Goal: Check status: Check status

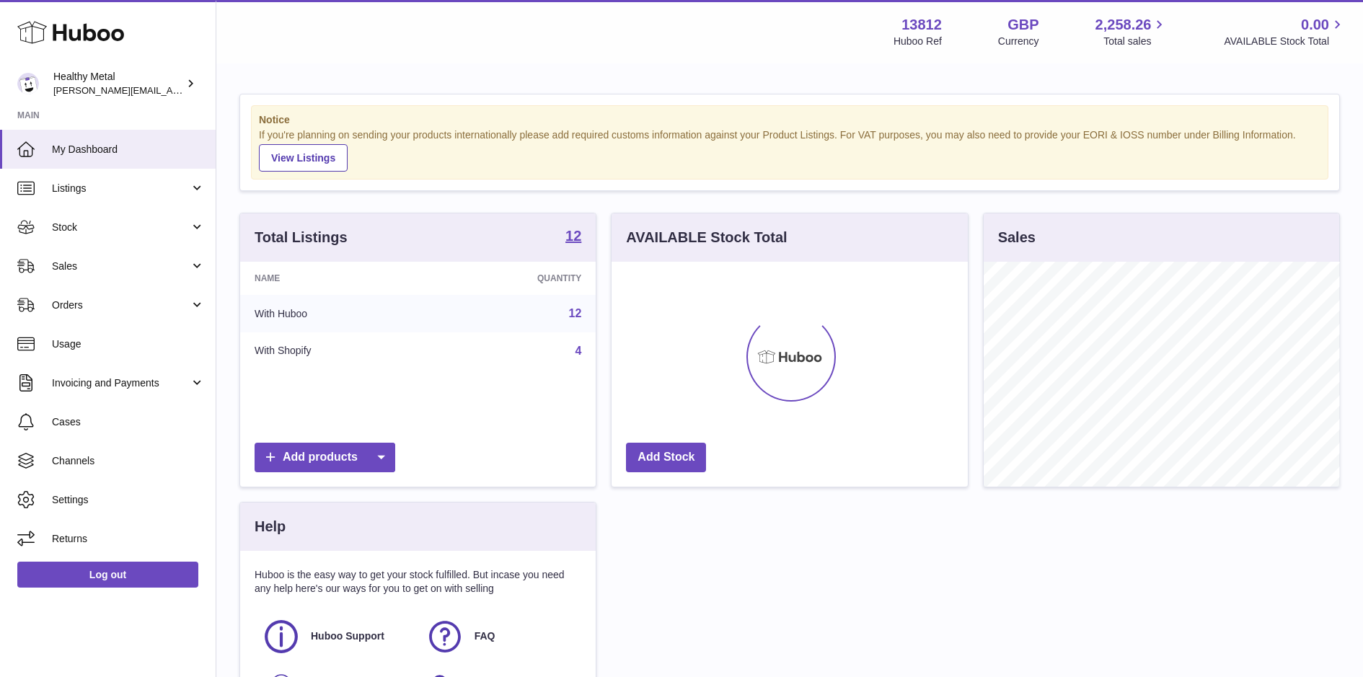
scroll to position [224, 355]
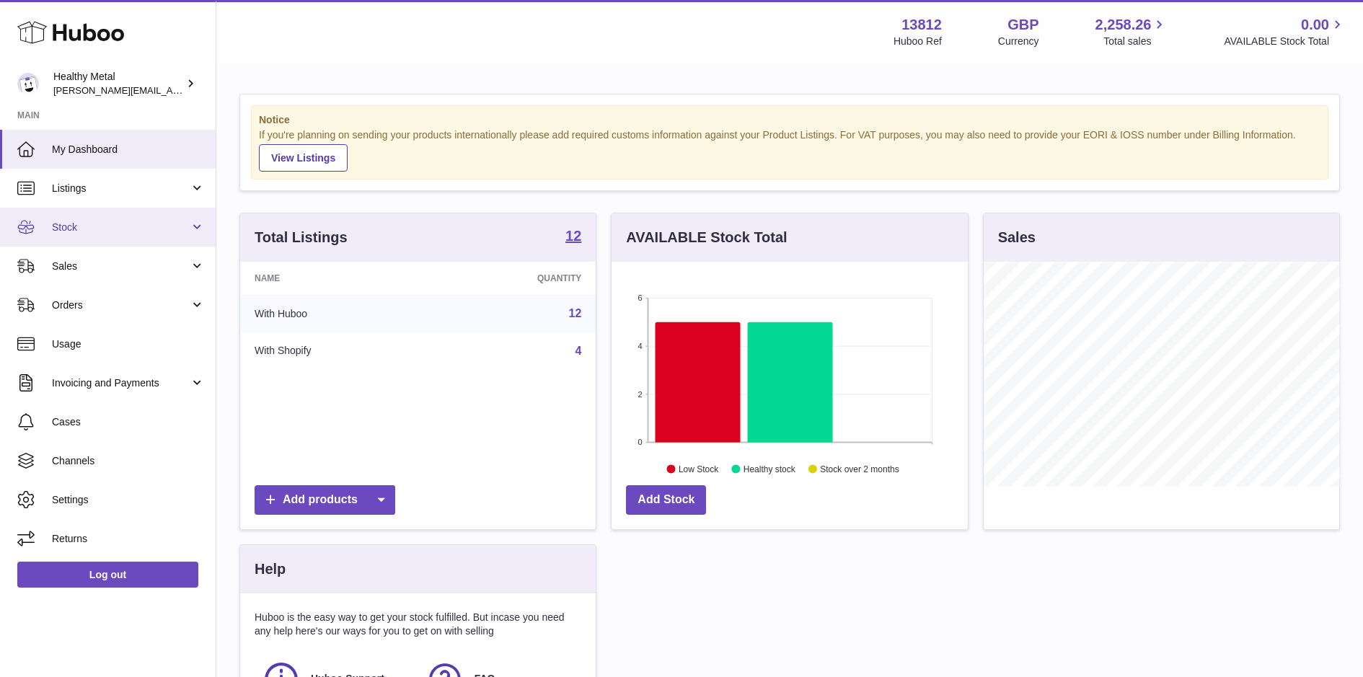
click at [101, 216] on link "Stock" at bounding box center [108, 227] width 216 height 39
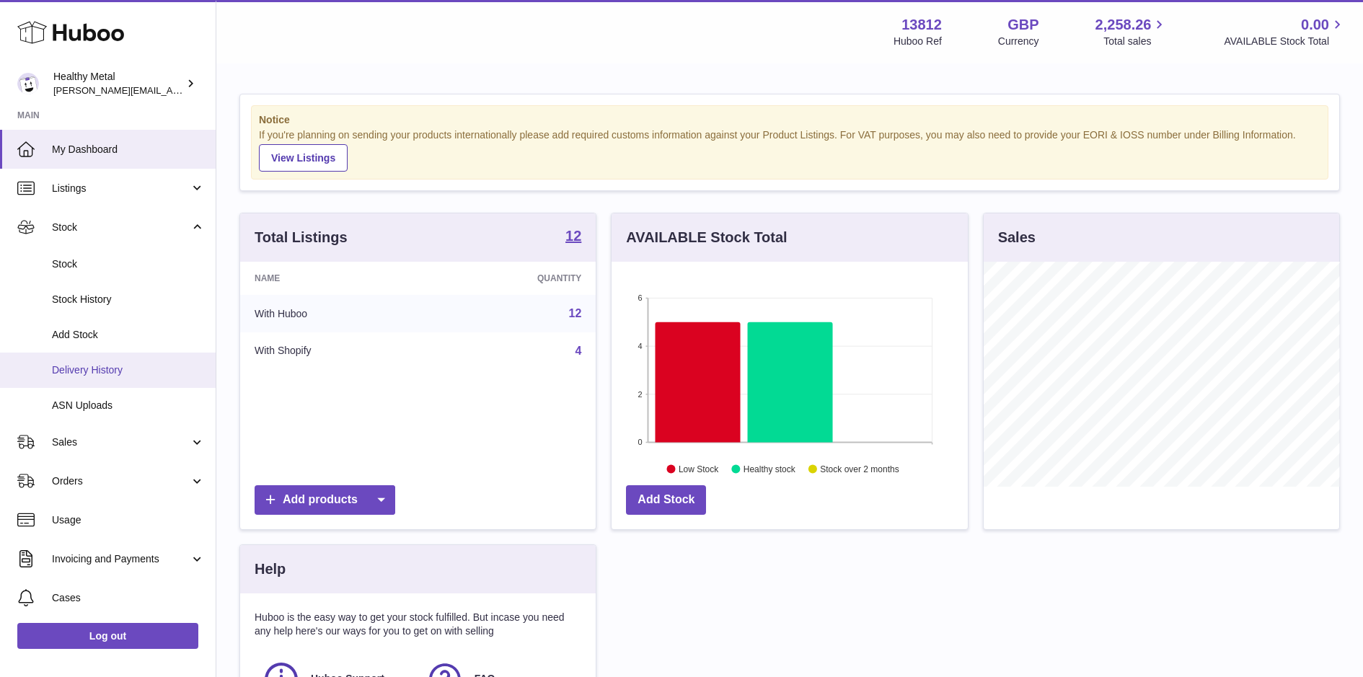
click at [127, 367] on span "Delivery History" at bounding box center [128, 370] width 153 height 14
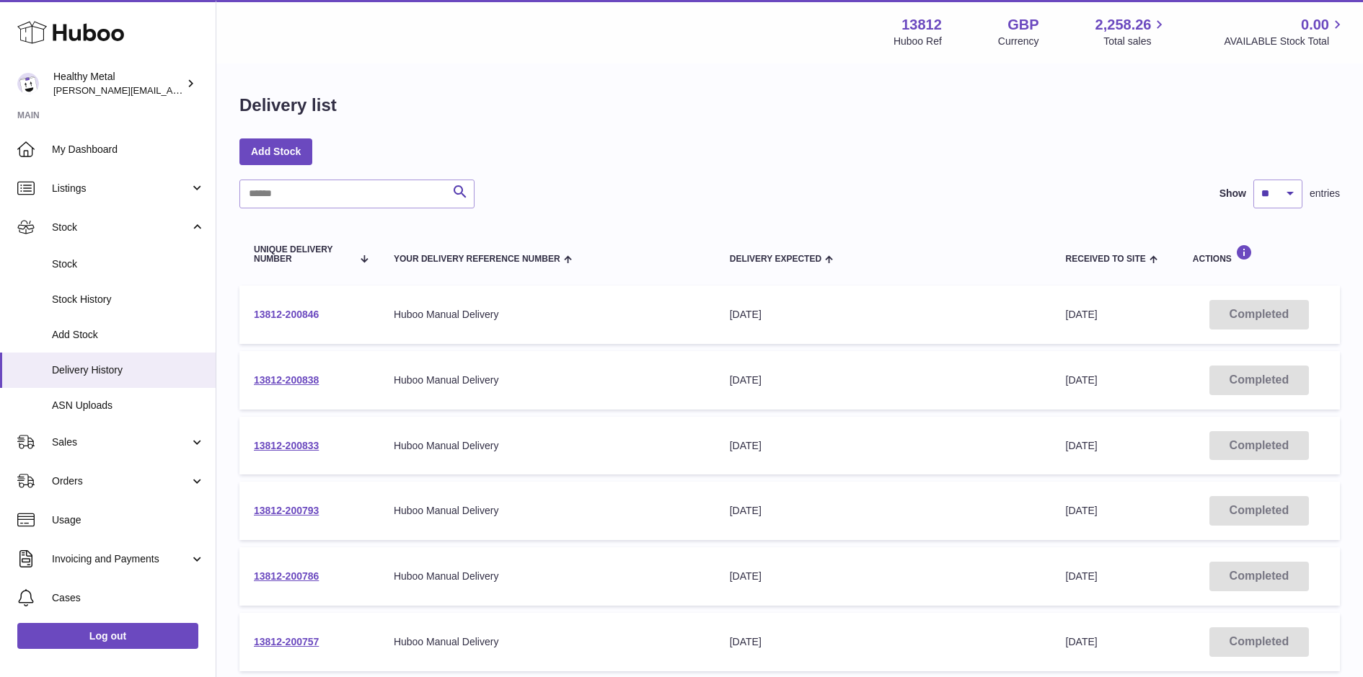
click at [283, 312] on link "13812-200846" at bounding box center [286, 315] width 65 height 12
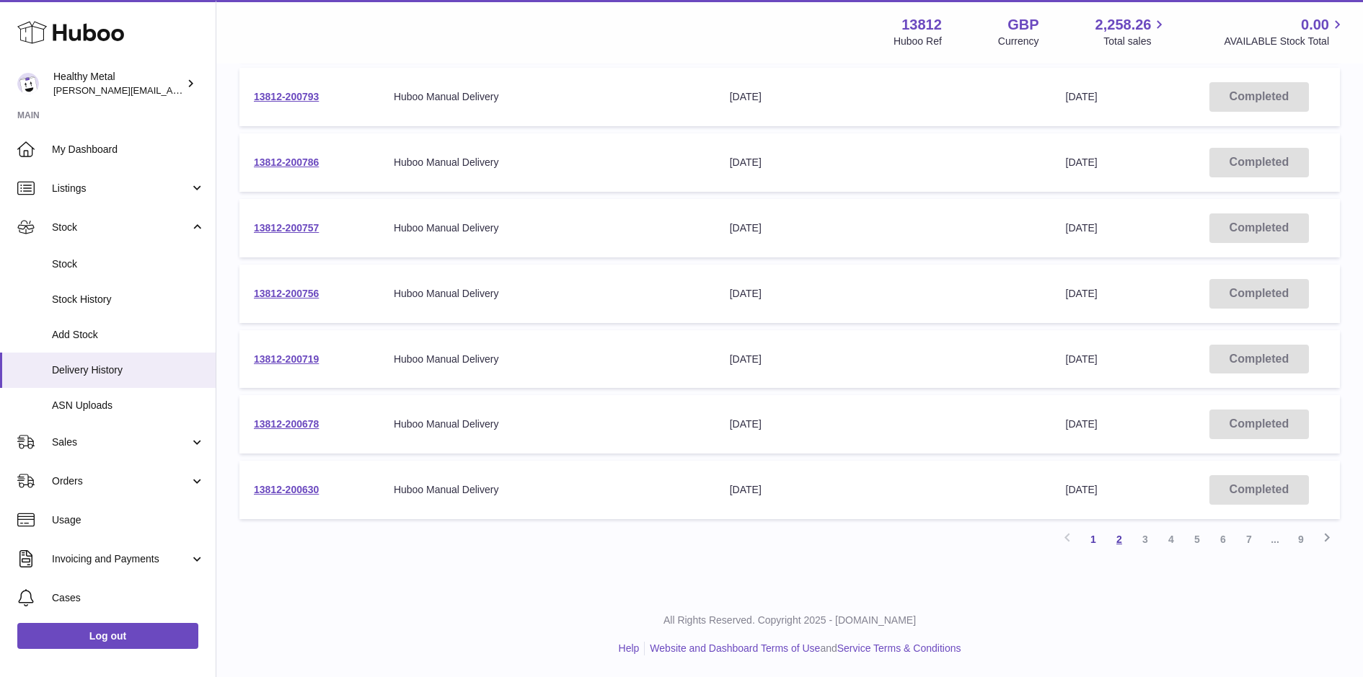
click at [1121, 545] on link "2" at bounding box center [1119, 539] width 26 height 26
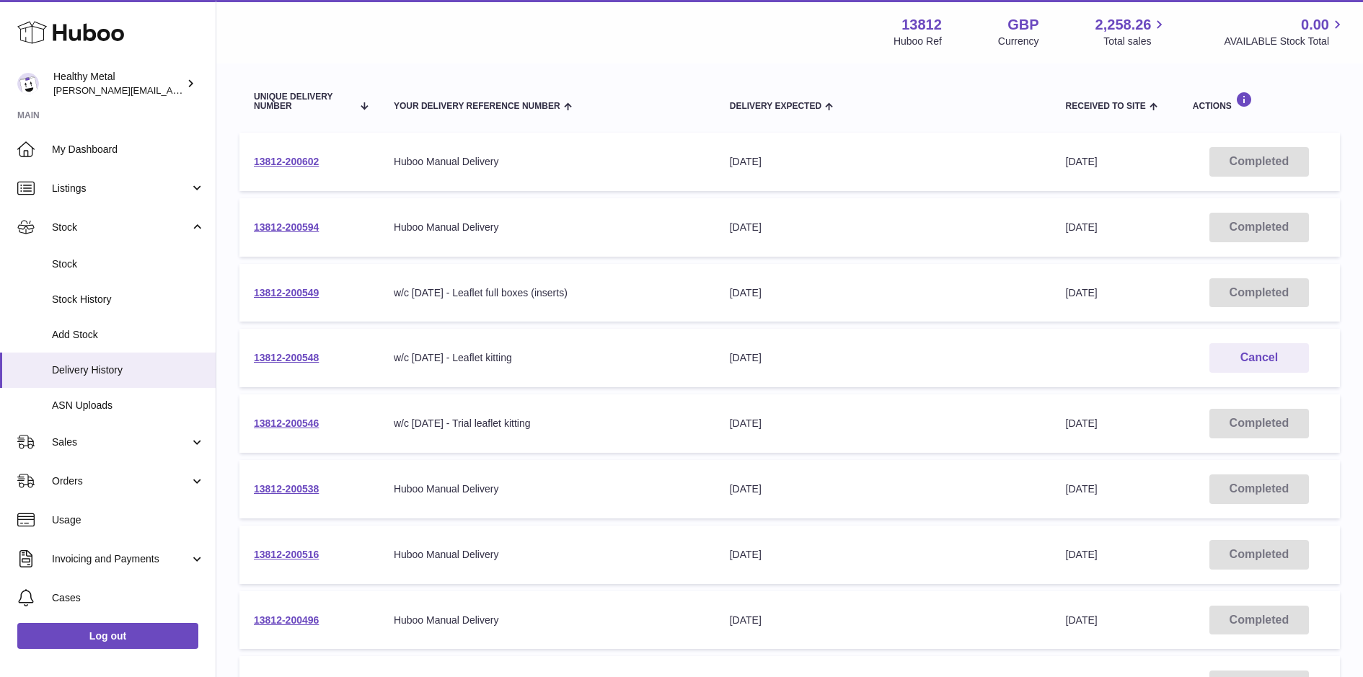
scroll to position [414, 0]
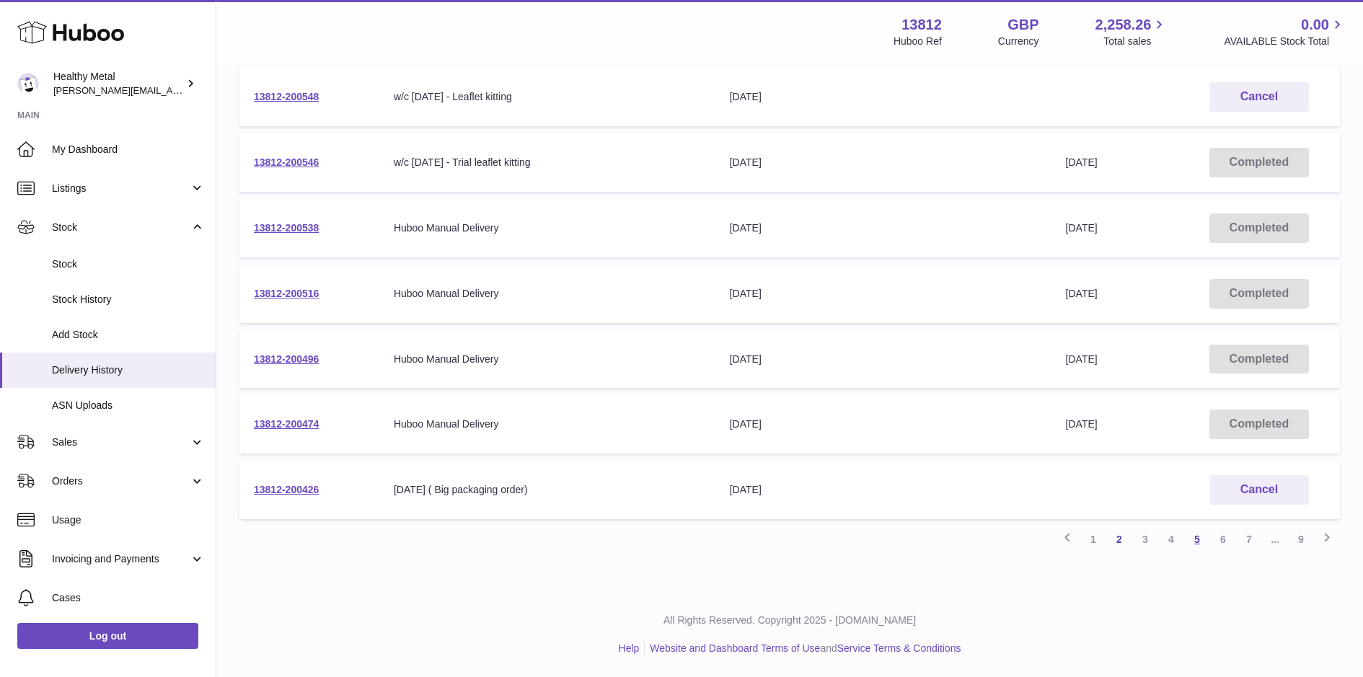
click at [1194, 539] on link "5" at bounding box center [1197, 539] width 26 height 26
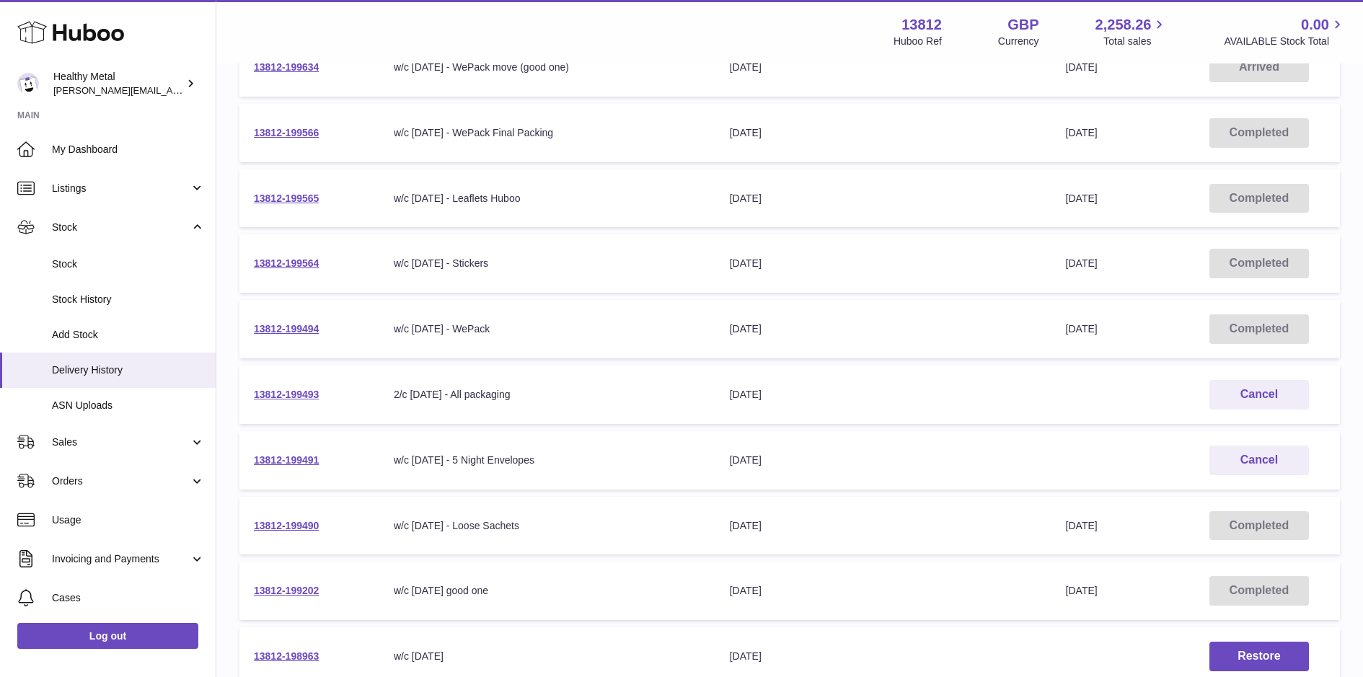
scroll to position [257, 0]
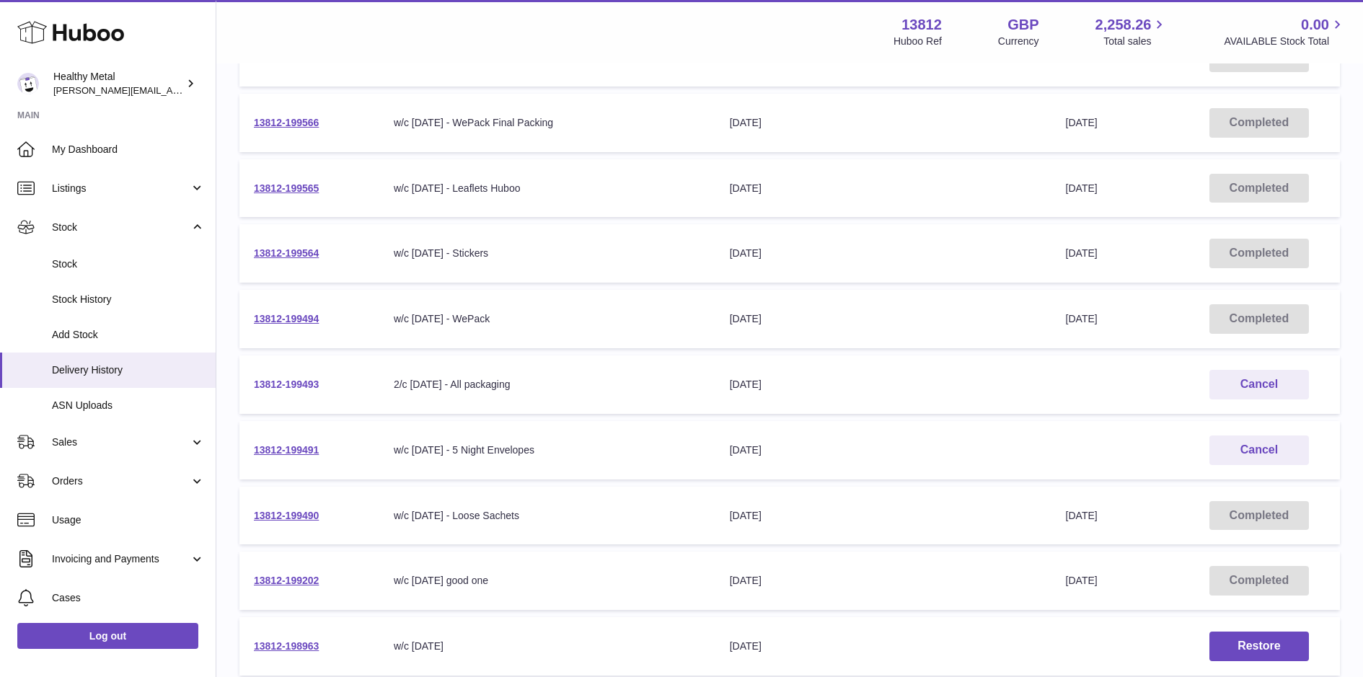
click at [289, 385] on link "13812-199493" at bounding box center [286, 385] width 65 height 12
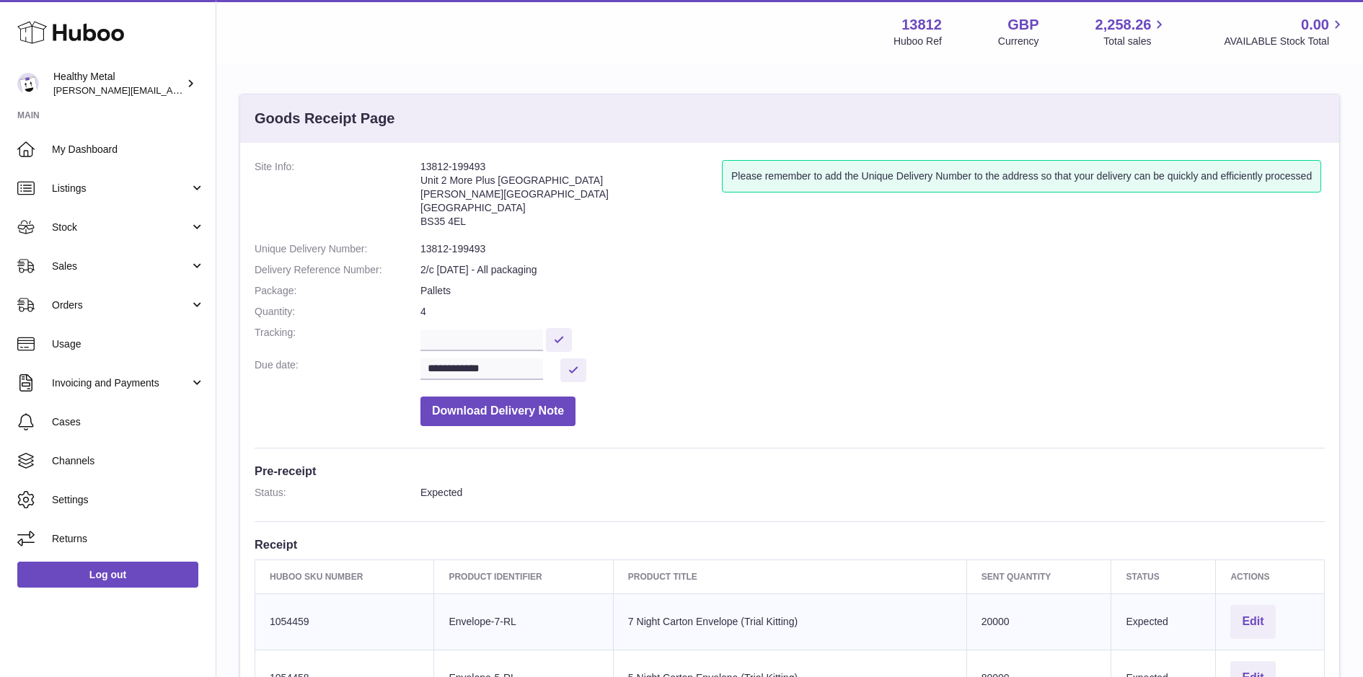
click at [441, 176] on address "13812-199493 Unit 2 More Plus Central Park Hudson Ave Severn Beach BS35 4EL" at bounding box center [570, 197] width 301 height 75
click at [447, 163] on address "13812-199493 Unit 2 More Plus Central Park Hudson Ave Severn Beach BS35 4EL" at bounding box center [570, 197] width 301 height 75
copy address "13812-199493"
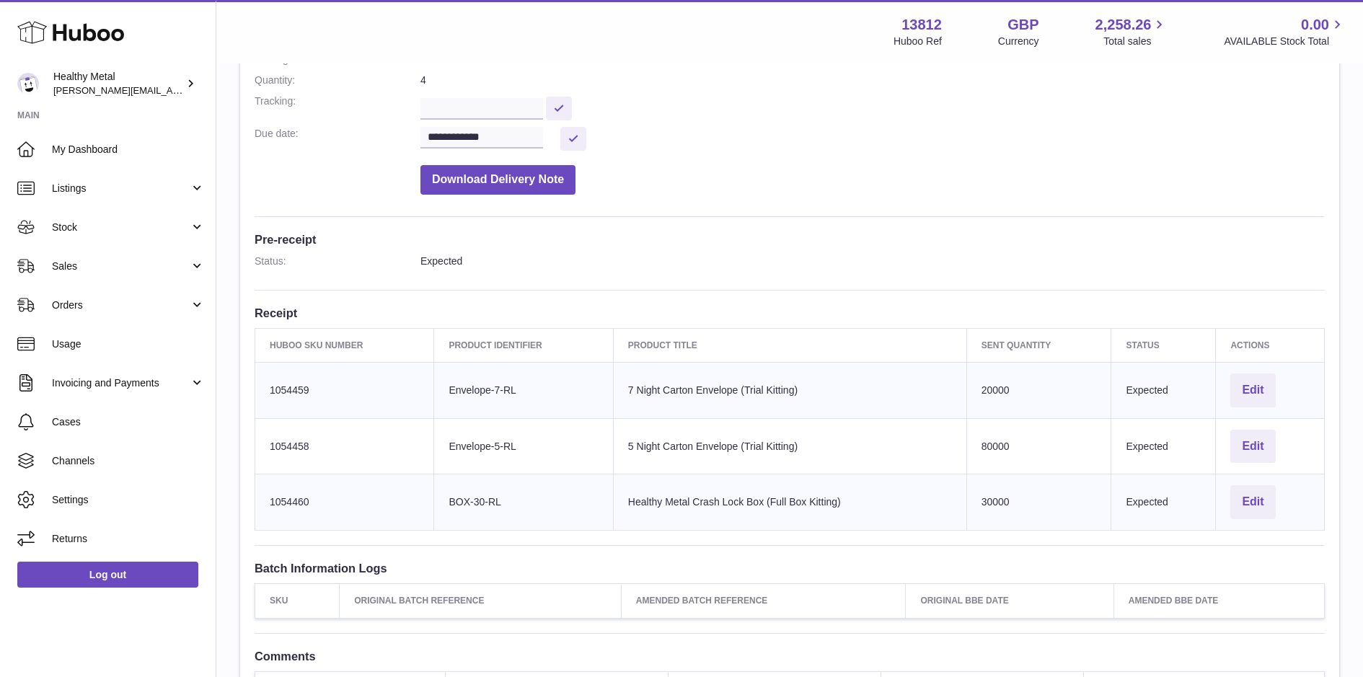
scroll to position [208, 0]
